Goal: Task Accomplishment & Management: Complete application form

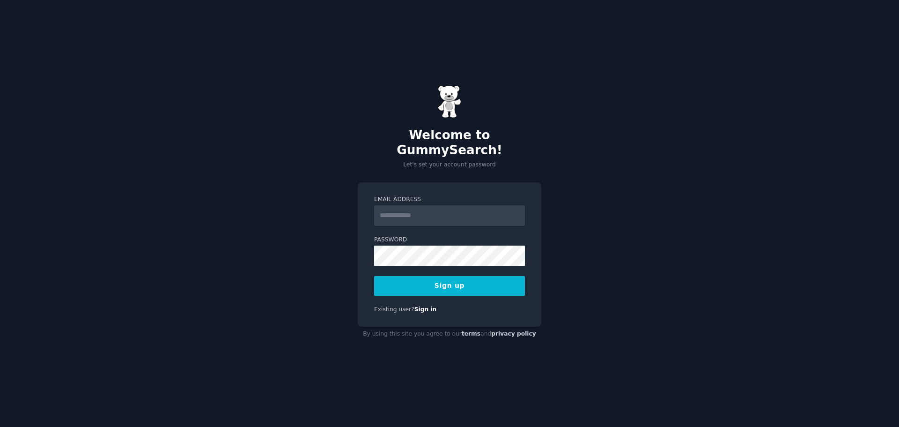
click at [402, 208] on input "Email Address" at bounding box center [449, 215] width 151 height 21
type input "**********"
click at [302, 246] on div "**********" at bounding box center [449, 213] width 899 height 427
click at [447, 276] on button "Sign up" at bounding box center [449, 286] width 151 height 20
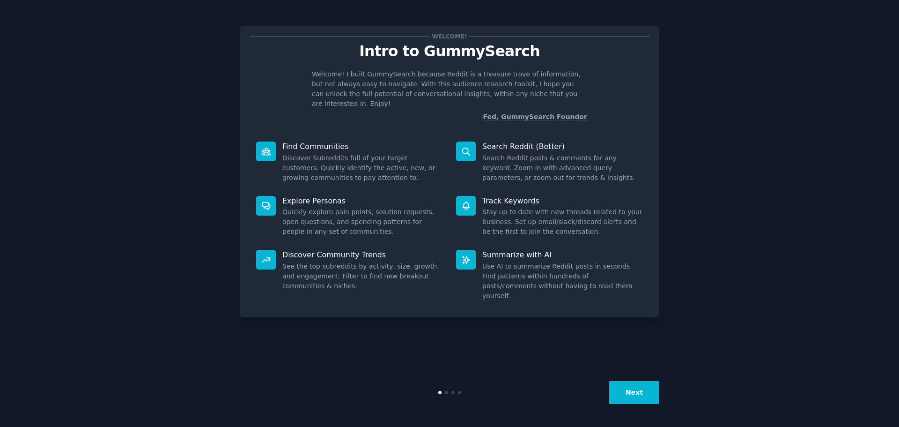
click at [637, 391] on button "Next" at bounding box center [634, 392] width 50 height 23
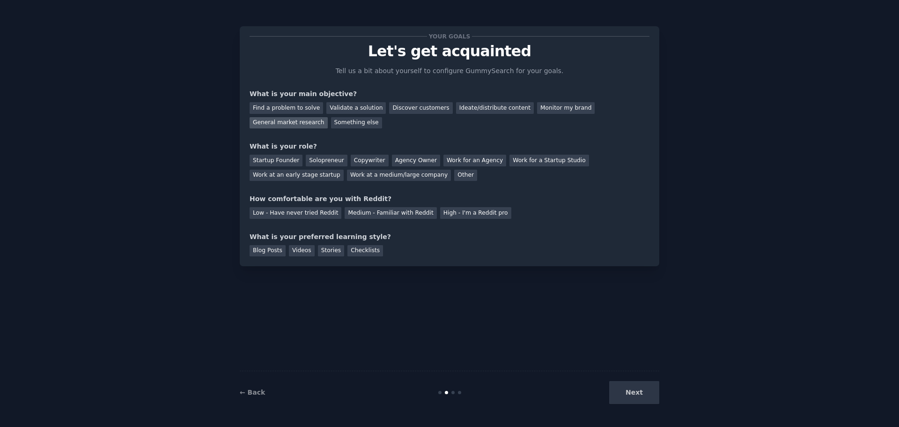
click at [328, 117] on div "General market research" at bounding box center [289, 123] width 78 height 12
click at [292, 111] on div "Find a problem to solve" at bounding box center [287, 108] width 74 height 12
click at [328, 117] on div "General market research" at bounding box center [289, 123] width 78 height 12
click at [290, 105] on div "Find a problem to solve" at bounding box center [287, 108] width 74 height 12
click at [321, 159] on div "Solopreneur" at bounding box center [326, 161] width 41 height 12
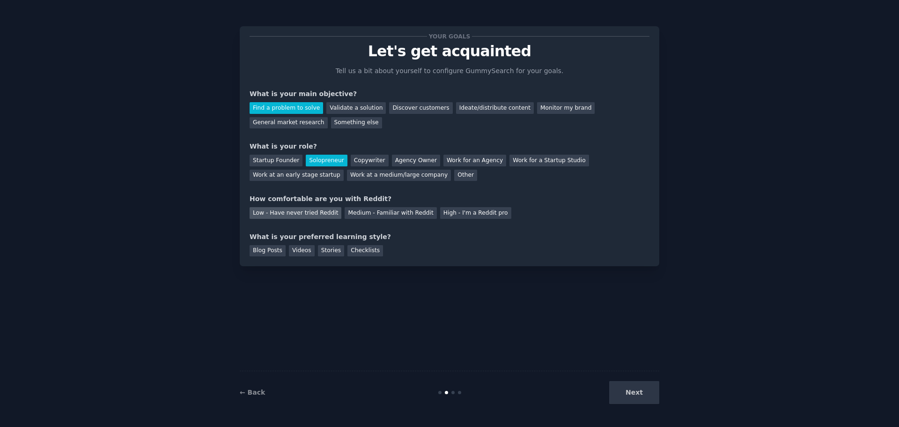
click at [313, 215] on div "Low - Have never tried Reddit" at bounding box center [296, 213] width 92 height 12
click at [302, 248] on div "Videos" at bounding box center [302, 251] width 26 height 12
click at [627, 386] on button "Next" at bounding box center [634, 392] width 50 height 23
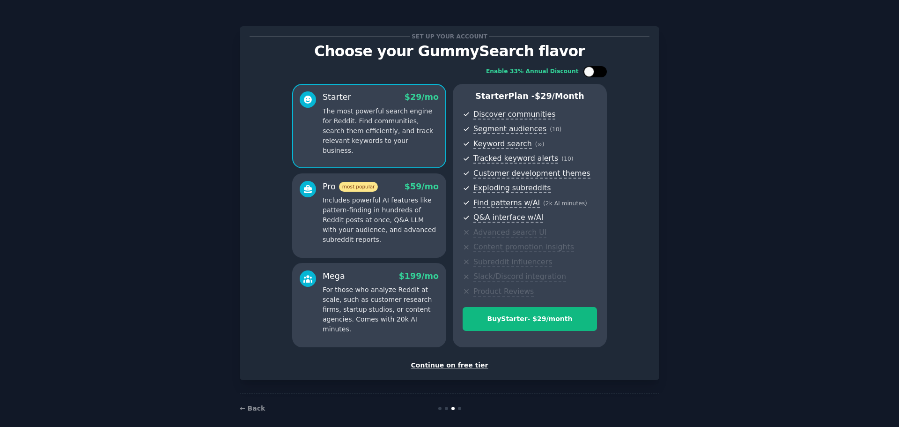
click at [591, 73] on div at bounding box center [589, 72] width 10 height 10
click at [591, 73] on div at bounding box center [590, 71] width 7 height 5
click at [591, 73] on div at bounding box center [589, 72] width 10 height 10
click at [587, 72] on icon at bounding box center [589, 71] width 5 height 5
checkbox input "false"
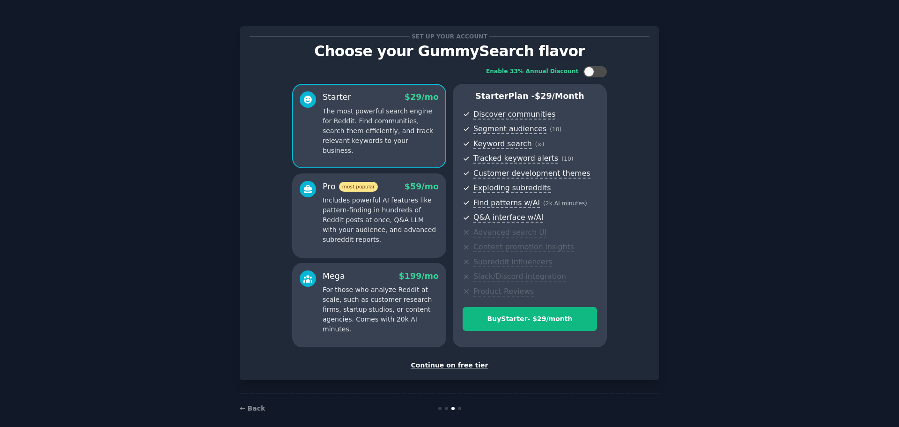
click at [462, 368] on div "Continue on free tier" at bounding box center [450, 365] width 400 height 10
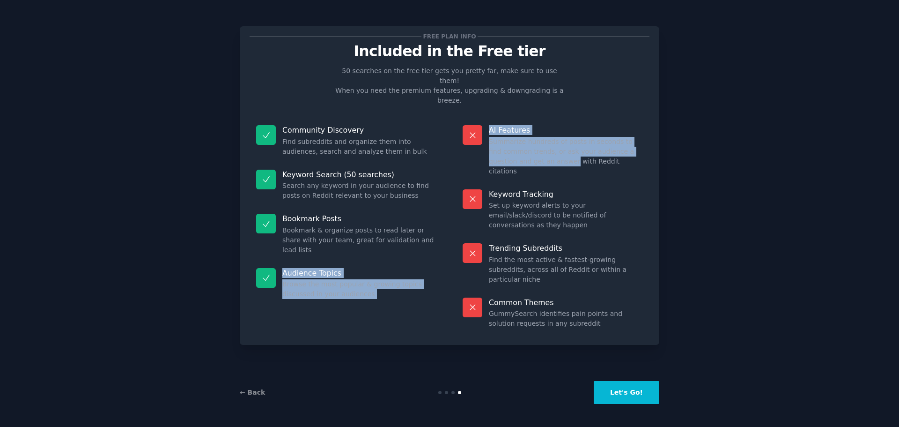
drag, startPoint x: 423, startPoint y: 226, endPoint x: 528, endPoint y: 142, distance: 134.7
click at [528, 142] on div "Community Discovery Find subreddits and organize them into audiences, search an…" at bounding box center [450, 227] width 400 height 216
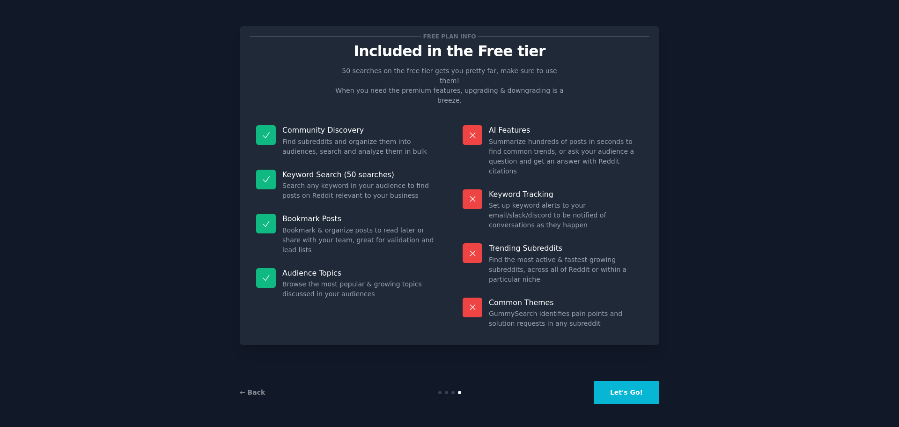
click at [475, 291] on div "Common Themes GummySearch identifies pain points and solution requests in any s…" at bounding box center [552, 313] width 193 height 44
click at [643, 394] on button "Let's Go!" at bounding box center [627, 392] width 66 height 23
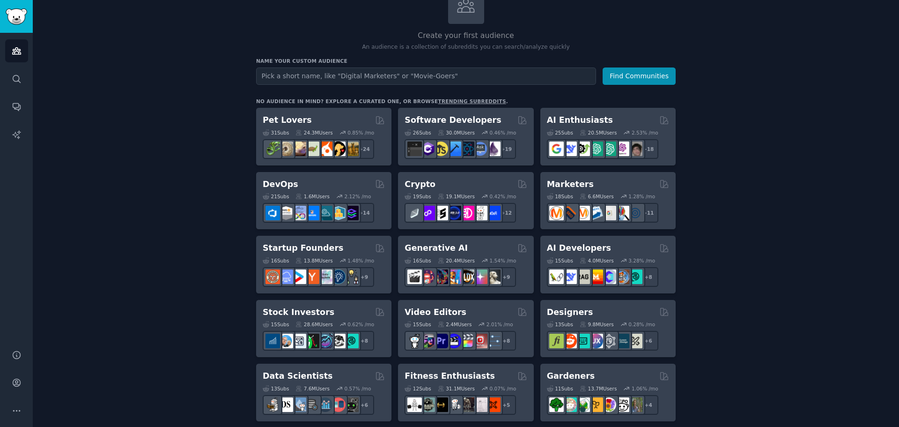
scroll to position [44, 0]
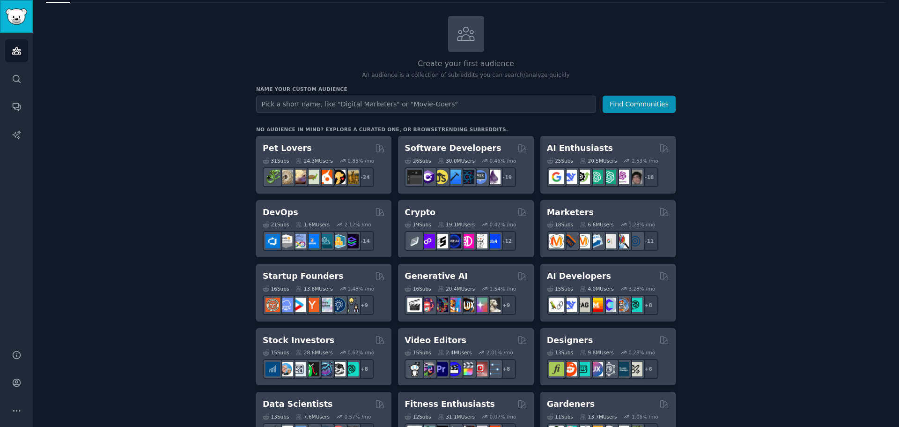
click at [22, 9] on img "Sidebar" at bounding box center [17, 16] width 22 height 16
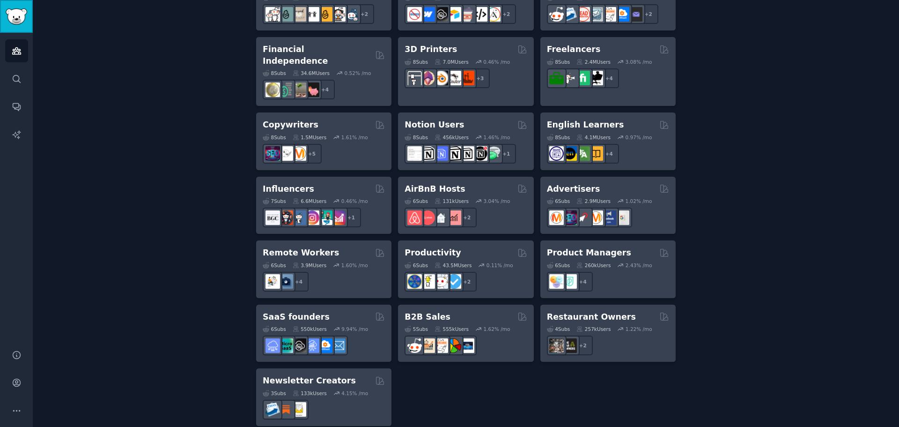
scroll to position [0, 0]
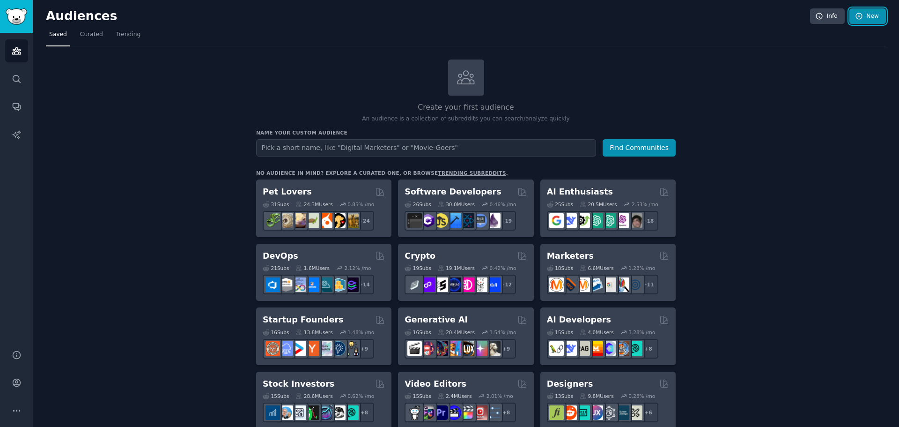
click at [855, 15] on icon at bounding box center [859, 16] width 8 height 8
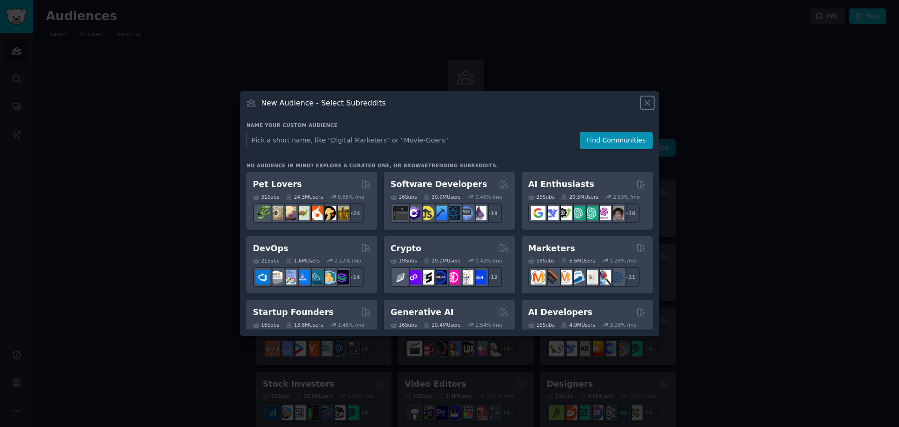
click at [646, 104] on icon at bounding box center [647, 102] width 5 height 5
